Goal: Transaction & Acquisition: Purchase product/service

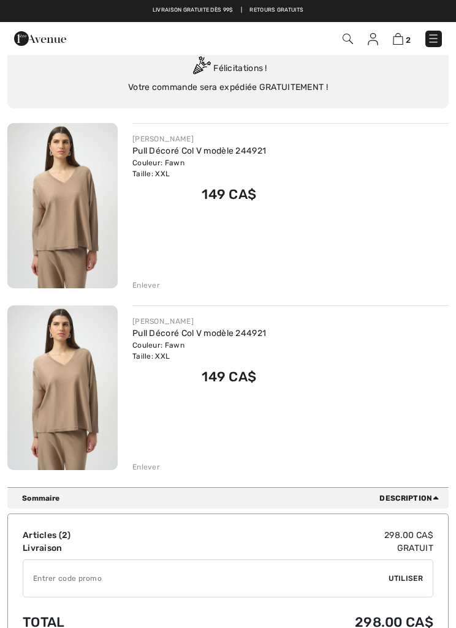
scroll to position [58, 0]
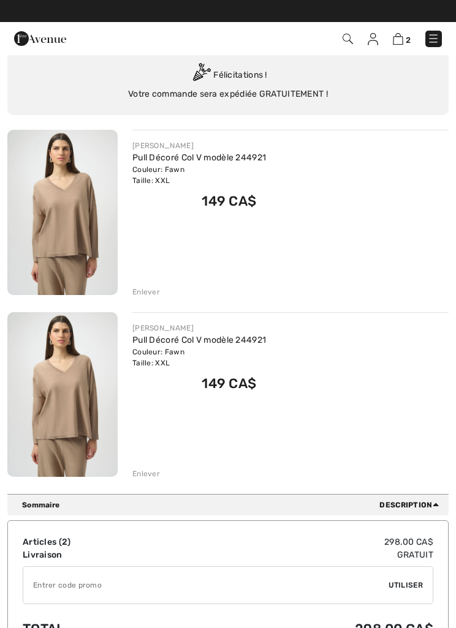
click at [151, 293] on div "Enlever" at bounding box center [146, 292] width 28 height 11
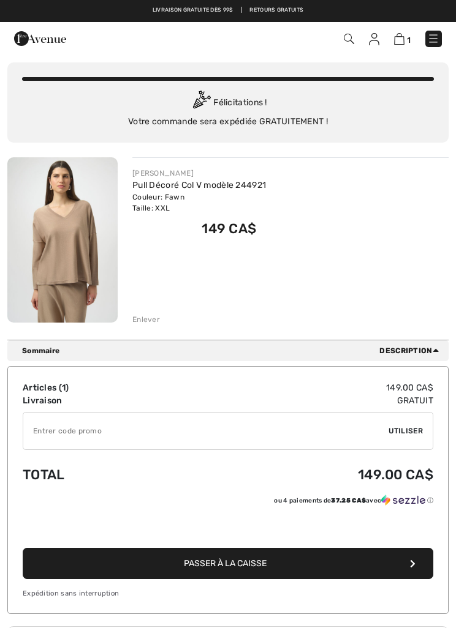
scroll to position [0, 0]
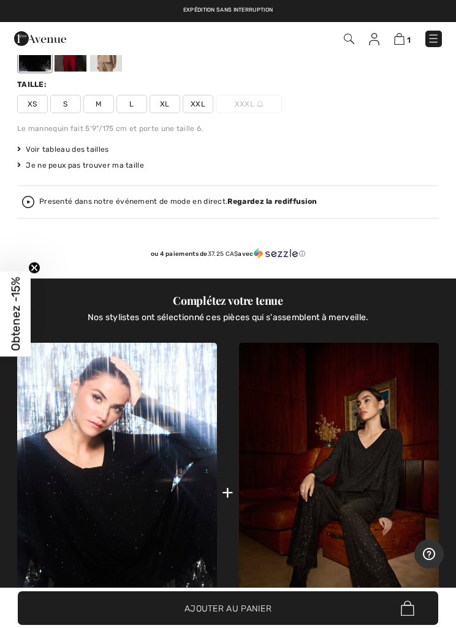
click at [357, 518] on img at bounding box center [339, 493] width 200 height 300
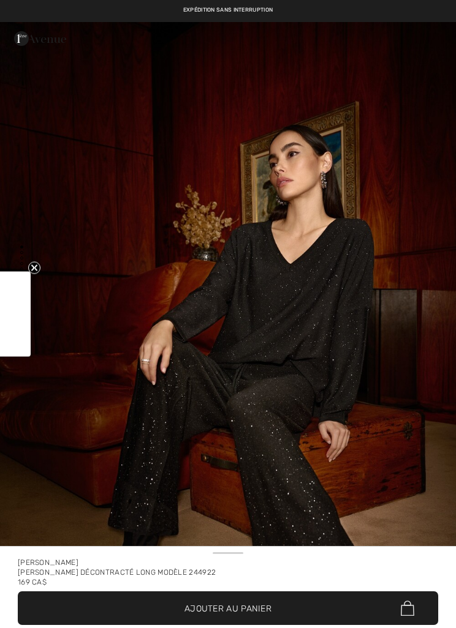
checkbox input "true"
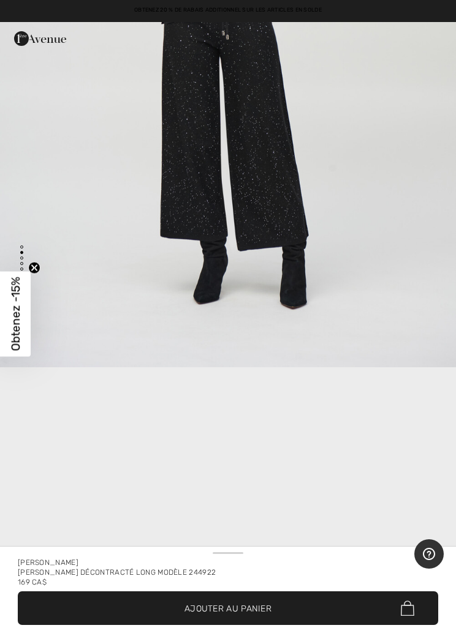
scroll to position [1018, 0]
click at [353, 605] on span "✔ Ajouté au panier Ajouter au panier" at bounding box center [228, 609] width 420 height 34
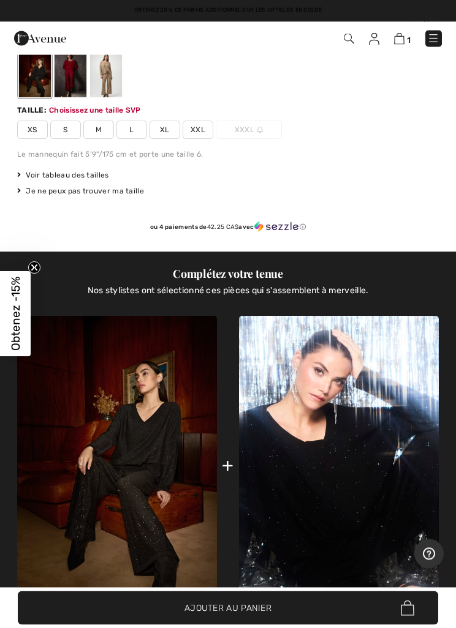
scroll to position [657, 0]
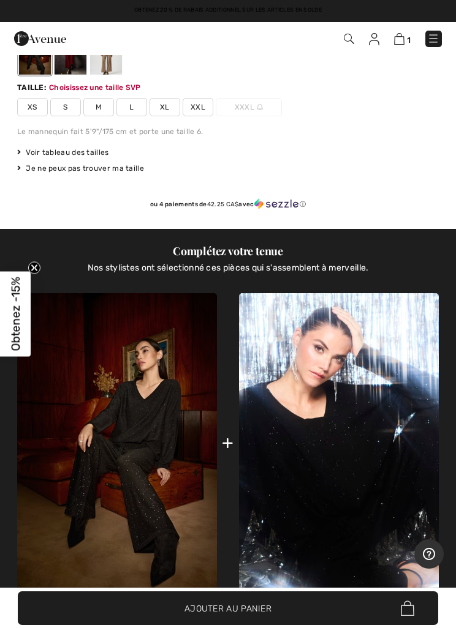
click at [198, 107] on span "XXL" at bounding box center [197, 107] width 31 height 18
click at [110, 64] on div at bounding box center [106, 52] width 32 height 46
click at [370, 606] on span "✔ Ajouté au panier Ajouter au panier" at bounding box center [228, 609] width 420 height 34
click at [327, 368] on img at bounding box center [339, 443] width 200 height 300
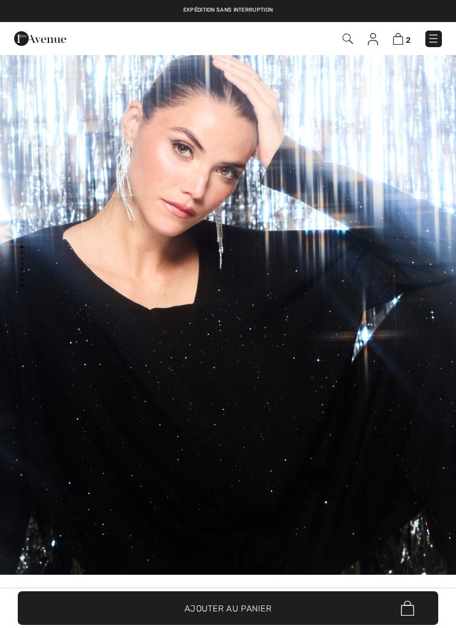
checkbox input "true"
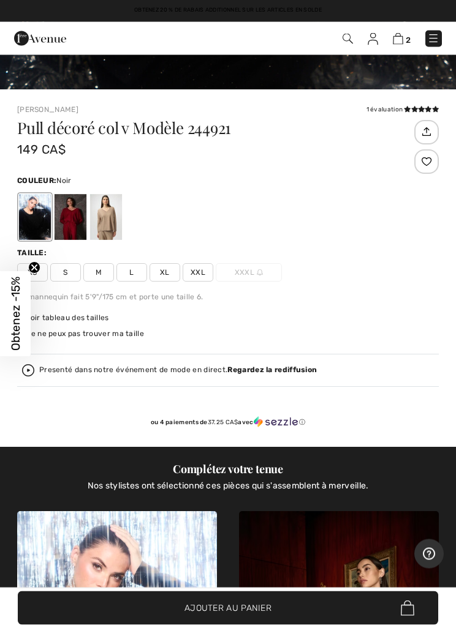
scroll to position [528, 0]
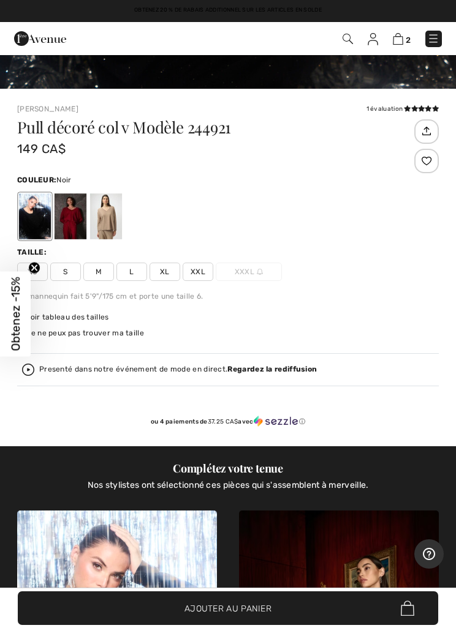
click at [399, 43] on img at bounding box center [398, 39] width 10 height 12
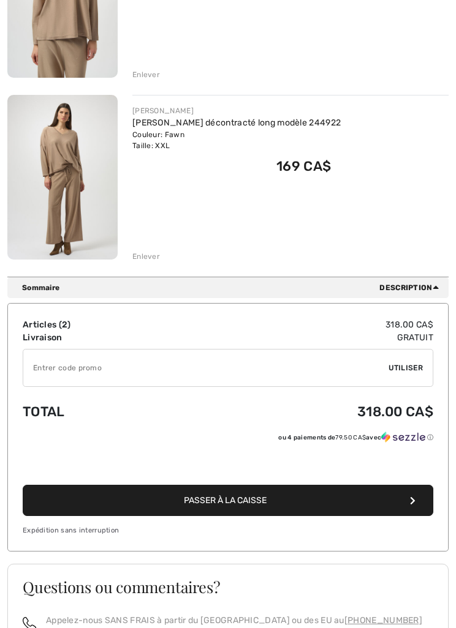
scroll to position [279, 0]
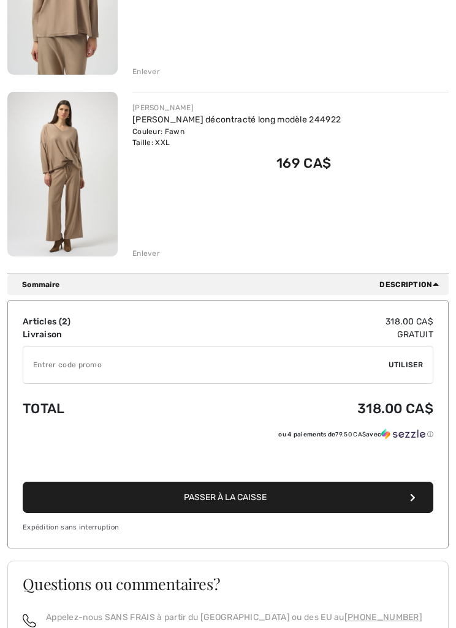
click at [61, 362] on input "TEXT" at bounding box center [205, 365] width 365 height 37
type input "EXTRA20"
click at [168, 425] on td "Total" at bounding box center [102, 409] width 159 height 40
click at [403, 367] on span "Utiliser" at bounding box center [405, 364] width 34 height 11
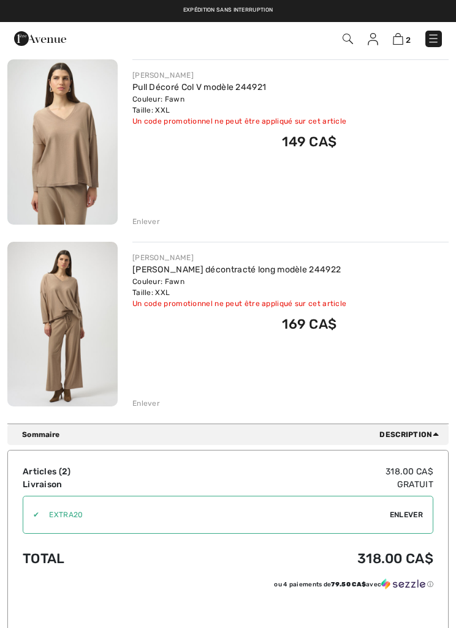
scroll to position [127, 0]
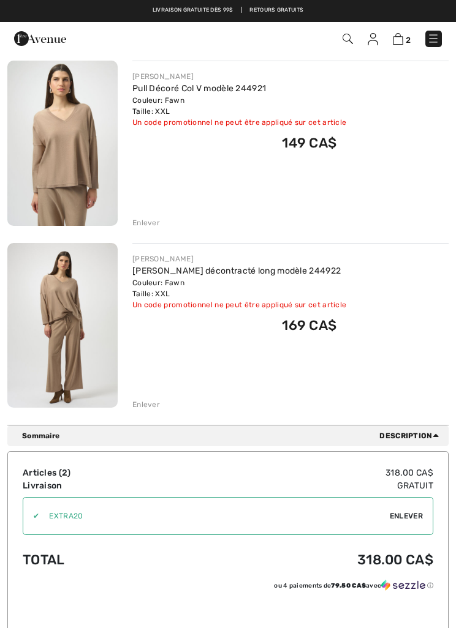
click at [66, 160] on img at bounding box center [62, 143] width 110 height 165
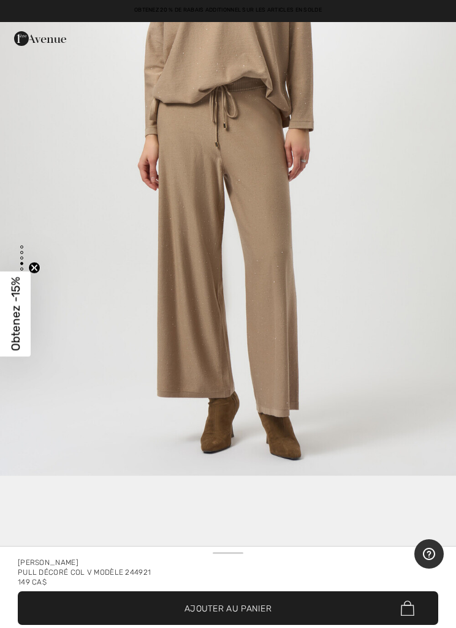
scroll to position [2279, 0]
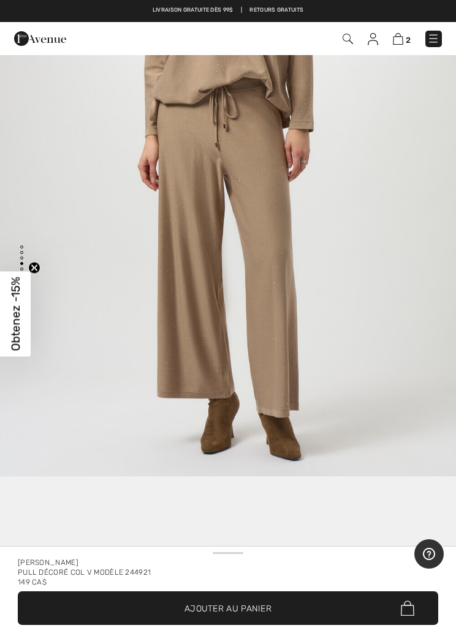
click at [17, 310] on span "Obtenez -15%" at bounding box center [16, 314] width 14 height 74
click at [12, 302] on span "Obtenez -15%" at bounding box center [16, 314] width 14 height 74
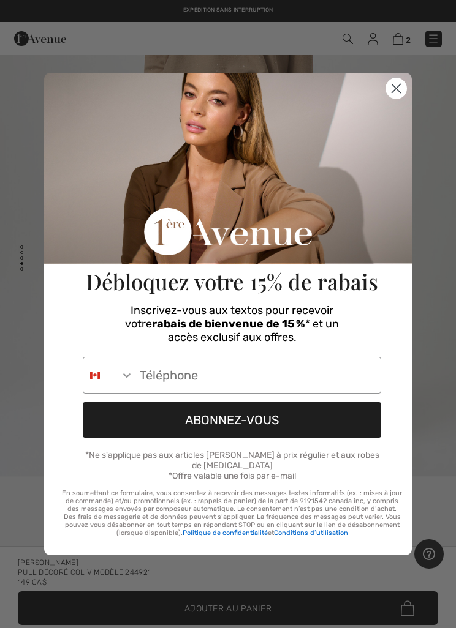
click at [181, 372] on input "Phone Number" at bounding box center [257, 376] width 247 height 36
type input "613-632-9461"
click at [423, 456] on div "Close dialog Débloquez votre 15% de rabais Inscrivez-vous aux textos pour recev…" at bounding box center [228, 314] width 392 height 544
click at [307, 422] on button "ABONNEZ-VOUS" at bounding box center [232, 420] width 298 height 36
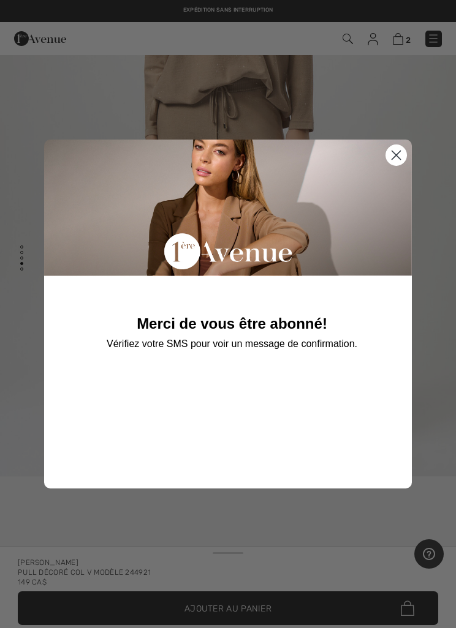
click at [397, 158] on circle "Close dialog" at bounding box center [396, 155] width 20 height 20
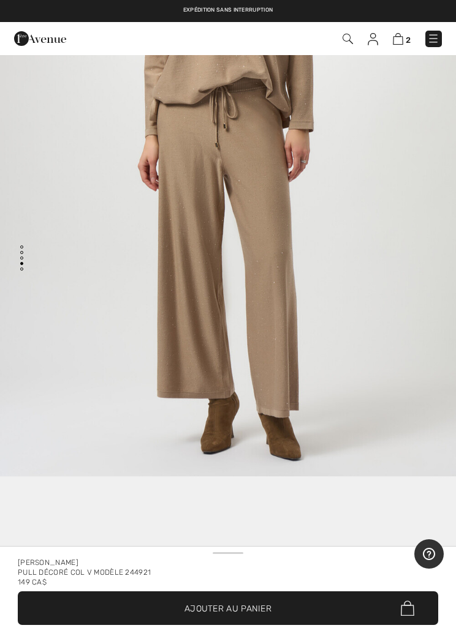
click at [399, 41] on img at bounding box center [398, 39] width 10 height 12
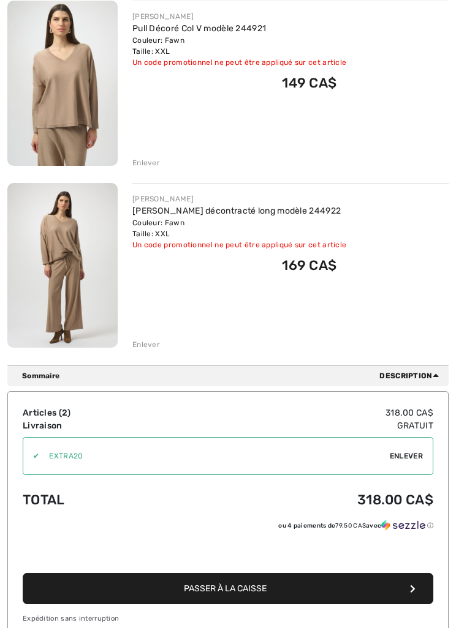
scroll to position [188, 0]
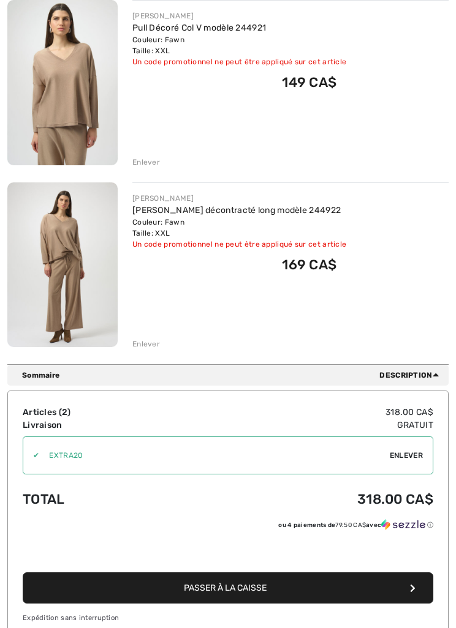
click at [412, 456] on span "Enlever" at bounding box center [405, 455] width 33 height 11
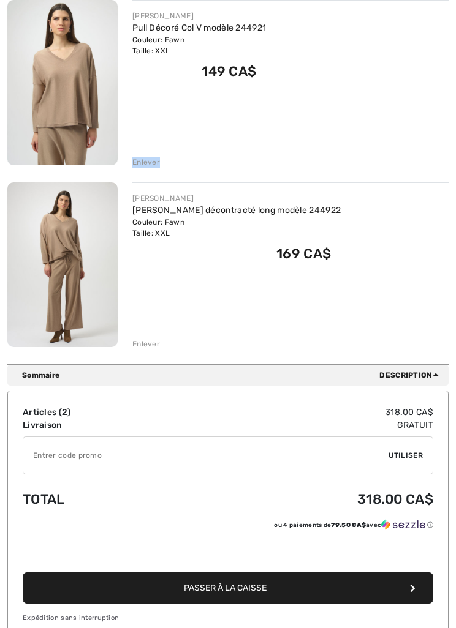
click at [376, 311] on div "[PERSON_NAME] décontracté long modèle 244922 Couleur: Fawn Taille: XXL Vente fi…" at bounding box center [290, 266] width 316 height 168
click at [105, 455] on input "TEXT" at bounding box center [205, 455] width 365 height 37
type input "NEW15"
click at [440, 484] on div "Articles ( 2 ) 318.00 CA$ Code promo 0.00 CA$ Livraison Gratuit Tax1 0.00 CA$ T…" at bounding box center [227, 515] width 441 height 249
click at [406, 456] on span "Utiliser" at bounding box center [405, 455] width 34 height 11
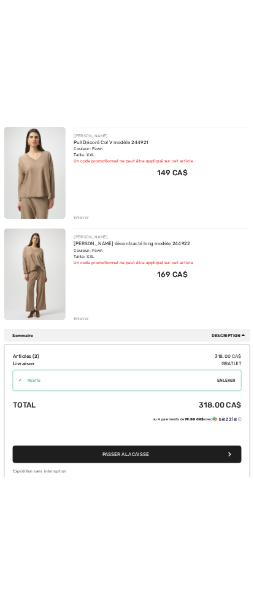
scroll to position [0, 0]
